Goal: Task Accomplishment & Management: Manage account settings

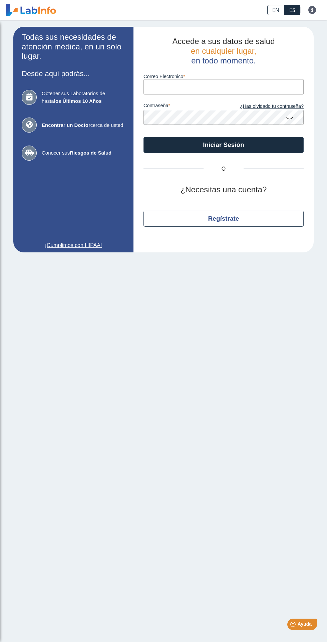
click at [197, 86] on input "Correo Electronico" at bounding box center [223, 86] width 160 height 15
type input "[EMAIL_ADDRESS][DOMAIN_NAME]"
click at [143, 137] on button "Iniciar Sesión" at bounding box center [223, 145] width 160 height 16
